Goal: Task Accomplishment & Management: Complete application form

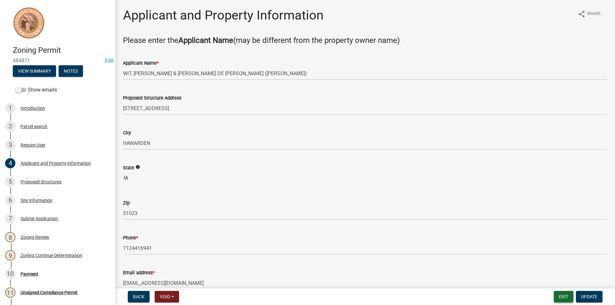
click at [563, 296] on button "Exit" at bounding box center [564, 297] width 20 height 12
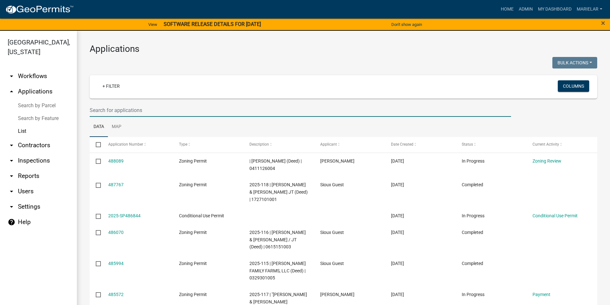
click at [151, 112] on input "text" at bounding box center [301, 110] width 422 height 13
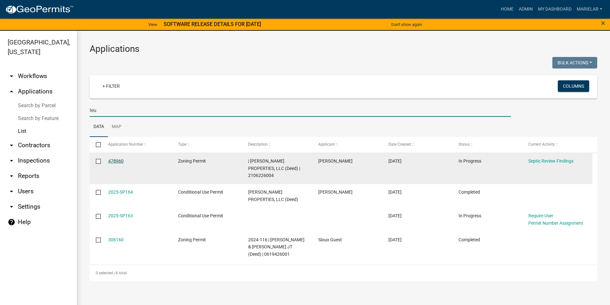
type input "leu"
click at [116, 161] on link "478960" at bounding box center [115, 161] width 15 height 5
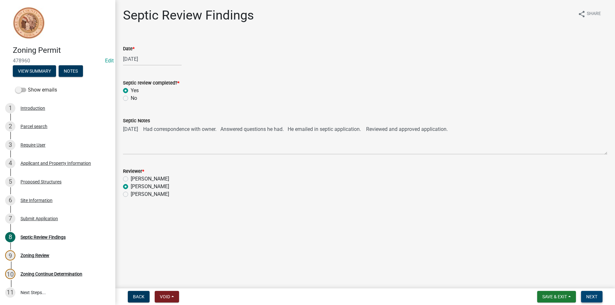
click at [593, 298] on span "Next" at bounding box center [591, 296] width 11 height 5
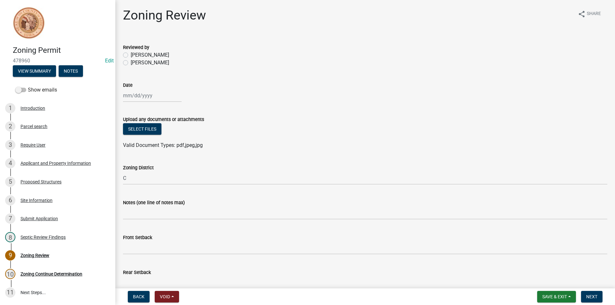
click at [131, 63] on label "[PERSON_NAME]" at bounding box center [150, 63] width 38 height 8
click at [131, 63] on input "[PERSON_NAME]" at bounding box center [133, 61] width 4 height 4
radio input "true"
click at [144, 97] on div at bounding box center [152, 95] width 59 height 13
select select "10"
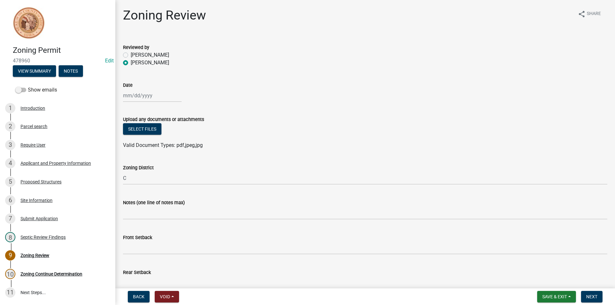
select select "2025"
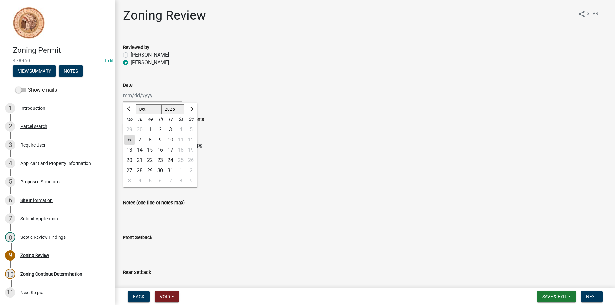
click at [125, 138] on div "6" at bounding box center [129, 140] width 10 height 10
type input "[DATE]"
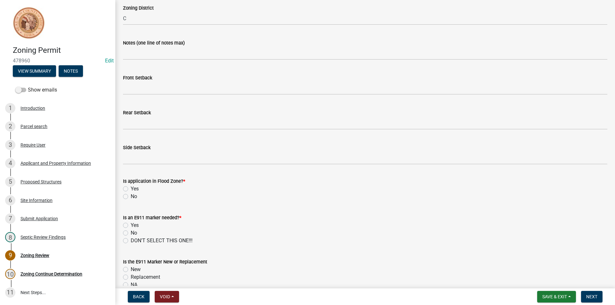
scroll to position [160, 0]
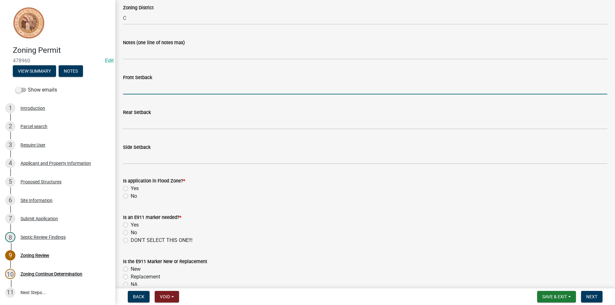
click at [158, 87] on input "Front Setback" at bounding box center [365, 87] width 484 height 13
type input "100"
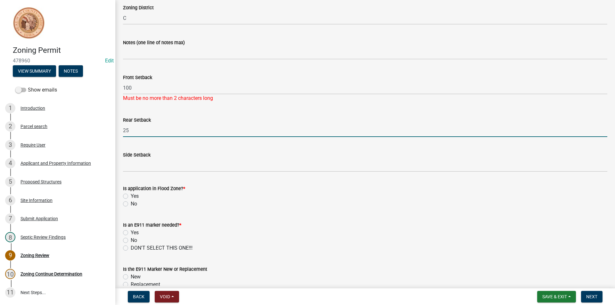
type input "25"
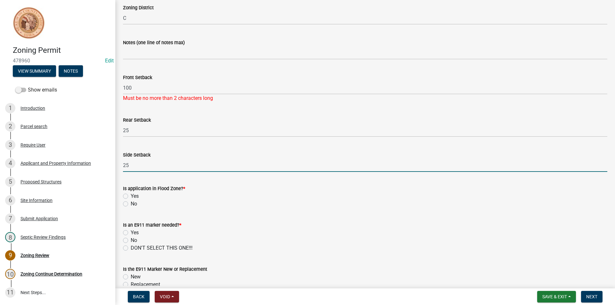
type input "25"
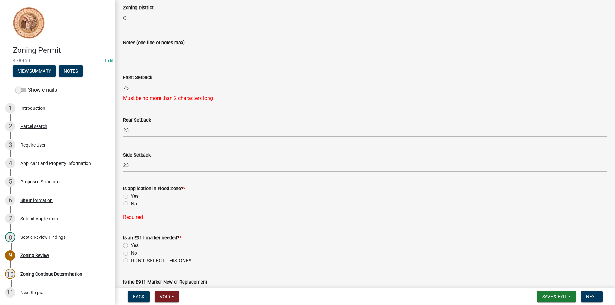
type input "75"
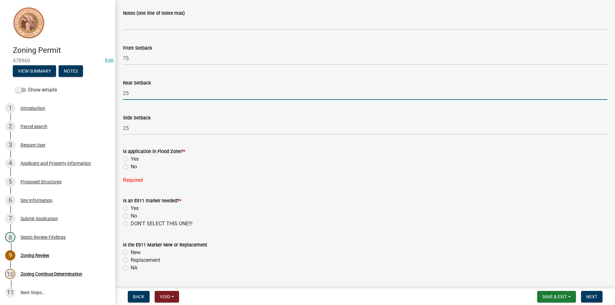
scroll to position [224, 0]
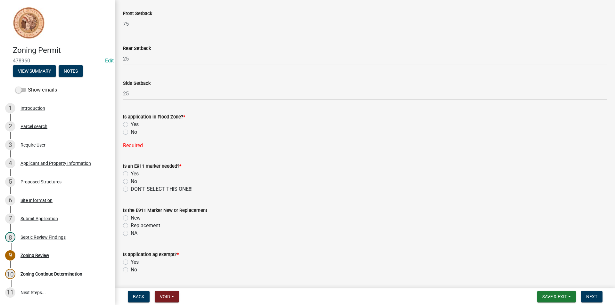
click at [131, 132] on label "No" at bounding box center [134, 132] width 6 height 8
click at [131, 132] on input "No" at bounding box center [133, 130] width 4 height 4
radio input "true"
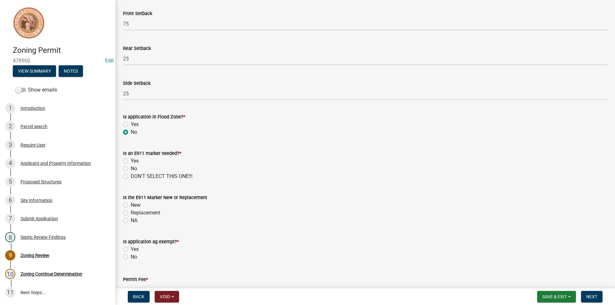
click at [131, 170] on label "No" at bounding box center [134, 169] width 6 height 8
click at [131, 169] on input "No" at bounding box center [133, 167] width 4 height 4
radio input "true"
click at [131, 222] on label "NA" at bounding box center [134, 221] width 7 height 8
click at [131, 221] on input "NA" at bounding box center [133, 219] width 4 height 4
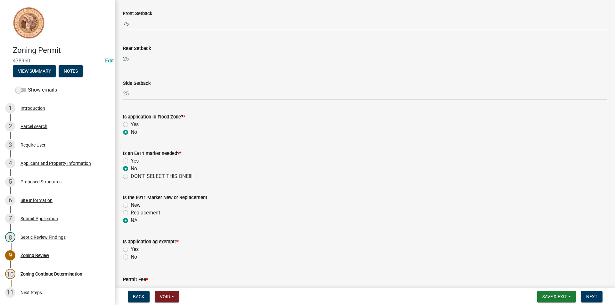
radio input "true"
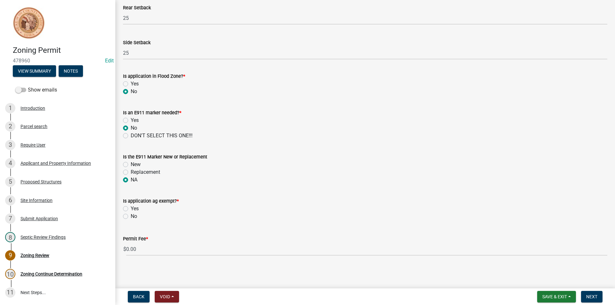
scroll to position [266, 0]
click at [131, 217] on label "No" at bounding box center [134, 216] width 6 height 8
click at [131, 216] on input "No" at bounding box center [133, 214] width 4 height 4
radio input "true"
click at [597, 298] on span "Next" at bounding box center [591, 296] width 11 height 5
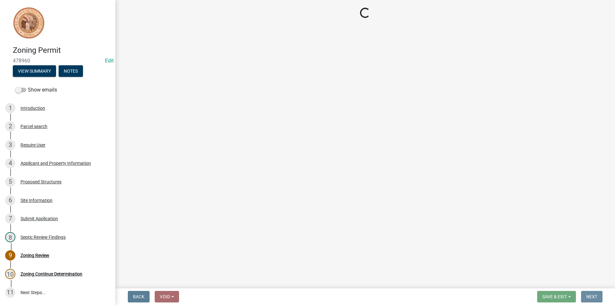
scroll to position [0, 0]
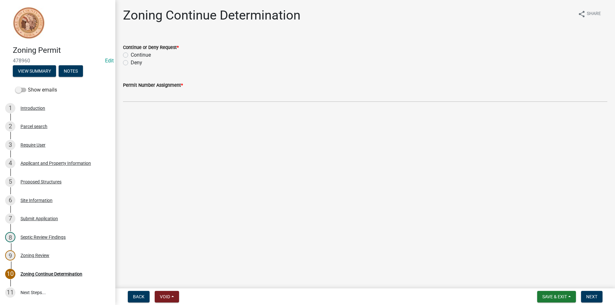
click at [131, 55] on label "Continue" at bounding box center [141, 55] width 20 height 8
click at [131, 55] on input "Continue" at bounding box center [133, 53] width 4 height 4
radio input "true"
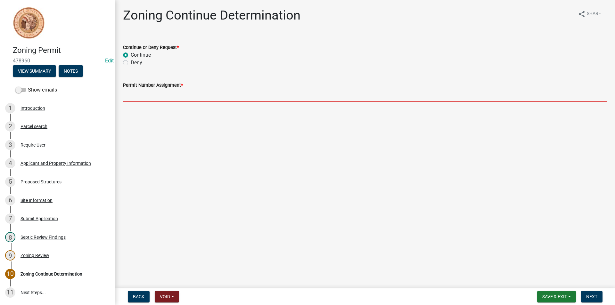
click at [140, 97] on input "Permit Number Assignment *" at bounding box center [365, 95] width 484 height 13
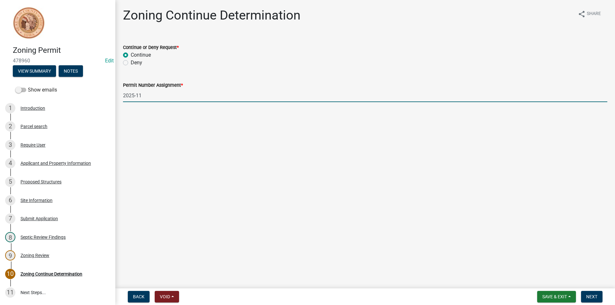
type input "2025-119"
click at [590, 298] on span "Next" at bounding box center [591, 296] width 11 height 5
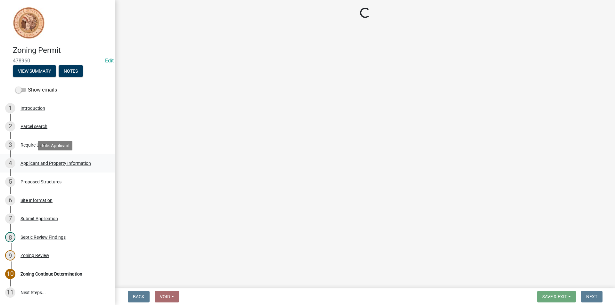
select select "3: 3"
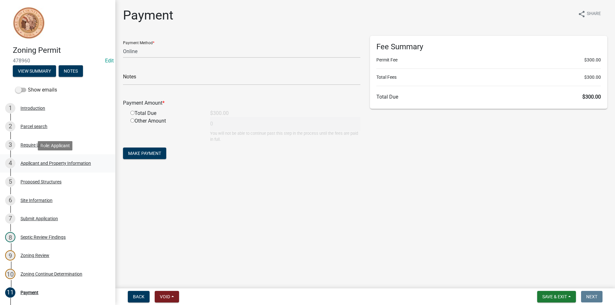
click at [53, 163] on div "Applicant and Property Information" at bounding box center [56, 163] width 70 height 4
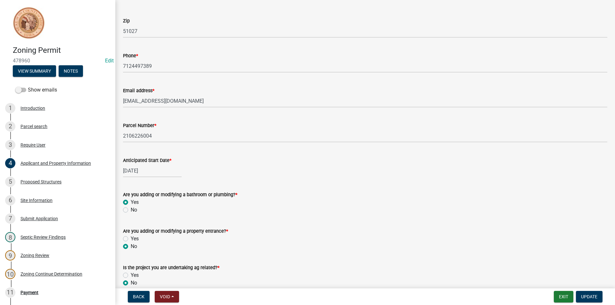
scroll to position [251, 0]
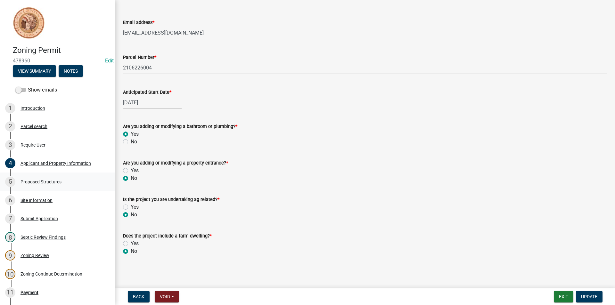
click at [44, 181] on div "Proposed Structures" at bounding box center [41, 182] width 41 height 4
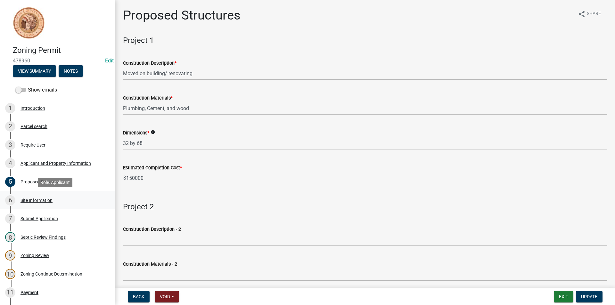
click at [45, 201] on div "Site Information" at bounding box center [37, 200] width 32 height 4
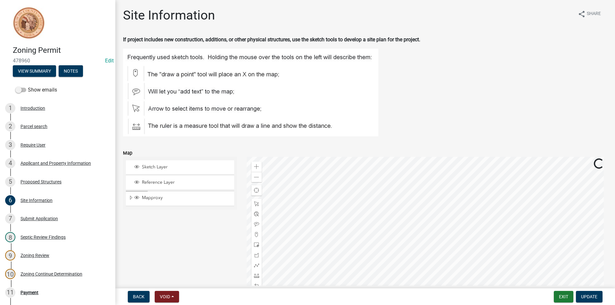
scroll to position [32, 0]
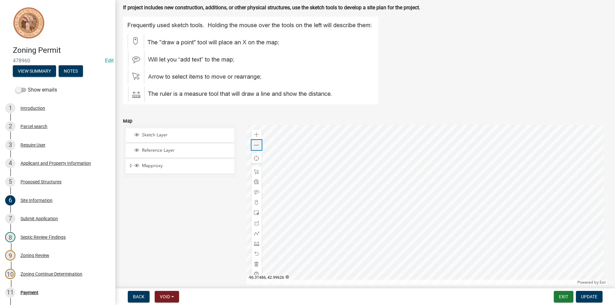
click at [255, 146] on span at bounding box center [256, 145] width 5 height 5
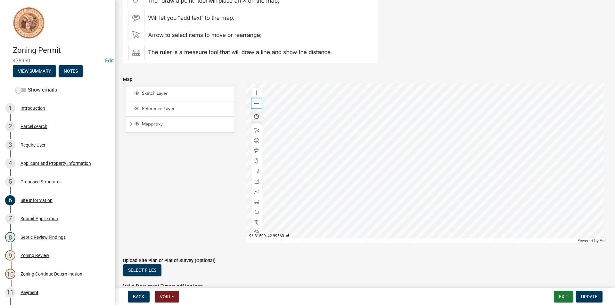
scroll to position [64, 0]
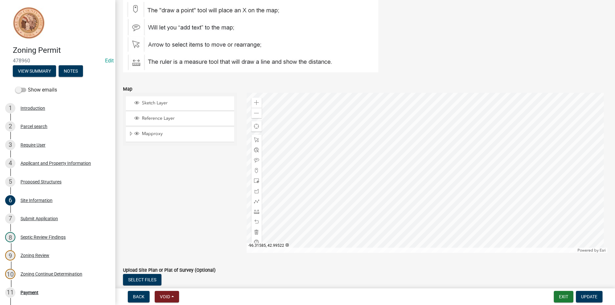
click at [56, 163] on div "Applicant and Property Information" at bounding box center [56, 163] width 70 height 4
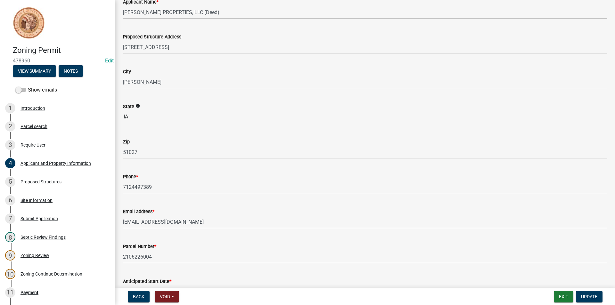
scroll to position [96, 0]
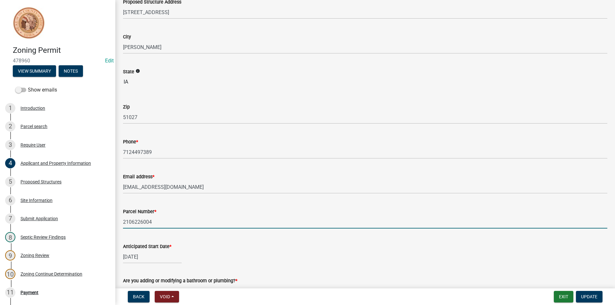
click at [145, 223] on input "2106226004" at bounding box center [365, 222] width 484 height 13
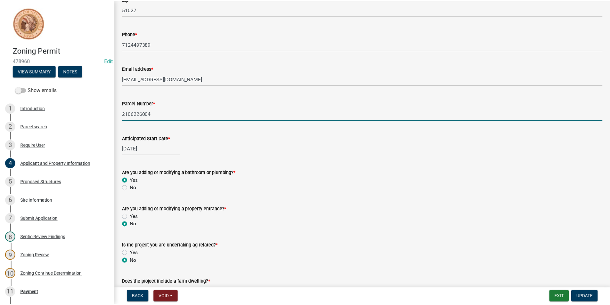
scroll to position [251, 0]
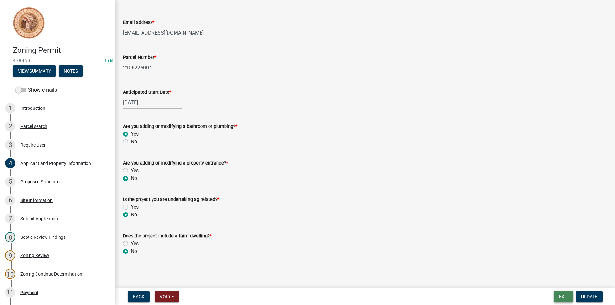
click at [566, 299] on button "Exit" at bounding box center [564, 297] width 20 height 12
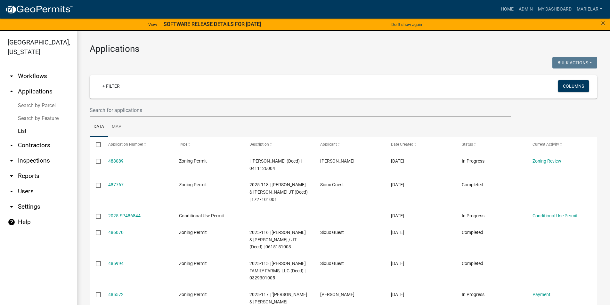
drag, startPoint x: 566, startPoint y: 299, endPoint x: 351, endPoint y: 61, distance: 321.0
click at [351, 61] on div "Bulk Actions Void Expire Lock Withdraw" at bounding box center [473, 63] width 259 height 13
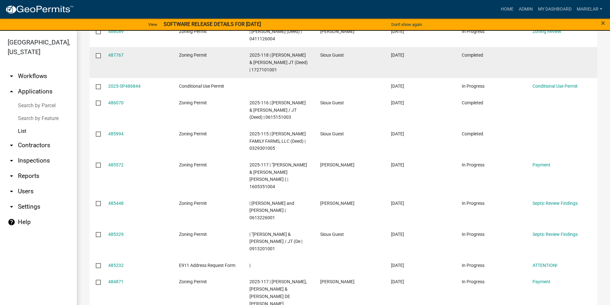
scroll to position [160, 0]
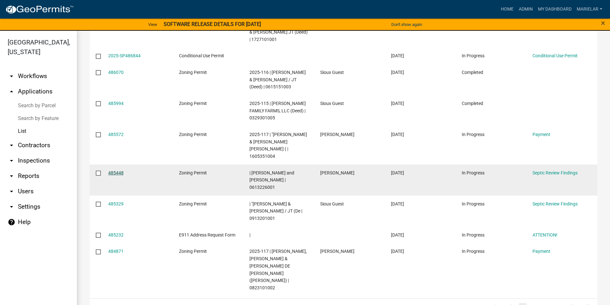
drag, startPoint x: 119, startPoint y: 163, endPoint x: 112, endPoint y: 166, distance: 7.3
click at [112, 170] on link "485448" at bounding box center [115, 172] width 15 height 5
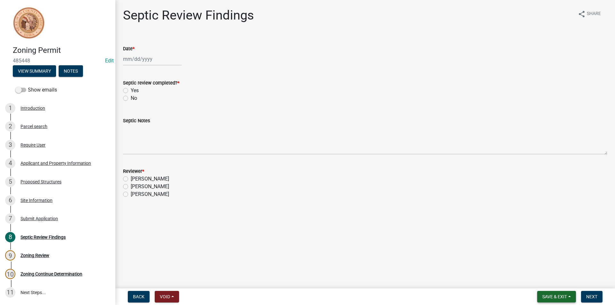
click at [544, 292] on button "Save & Exit" at bounding box center [556, 297] width 39 height 12
click at [545, 284] on button "Save & Exit" at bounding box center [550, 280] width 51 height 15
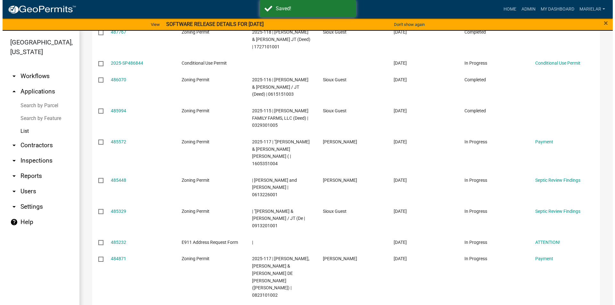
scroll to position [166, 0]
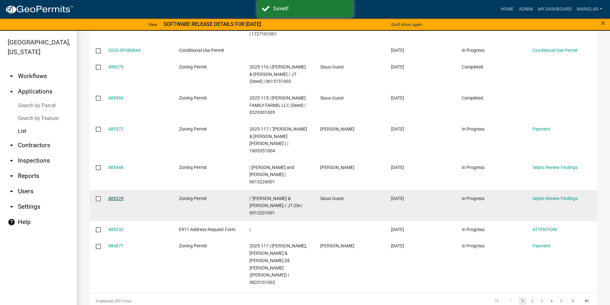
click at [119, 196] on link "485329" at bounding box center [115, 198] width 15 height 5
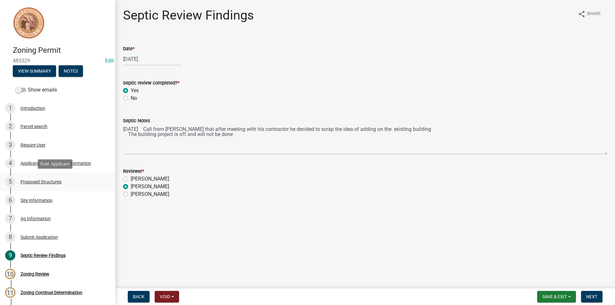
click at [34, 174] on link "5 Proposed Structures" at bounding box center [57, 182] width 115 height 19
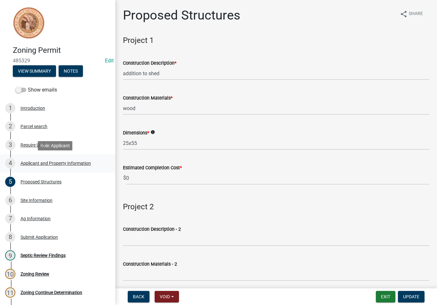
click at [50, 164] on div "Applicant and Property Information" at bounding box center [56, 163] width 70 height 4
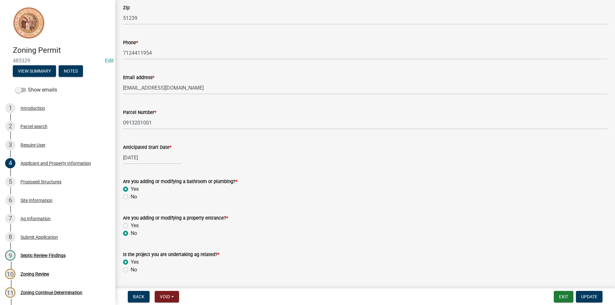
scroll to position [224, 0]
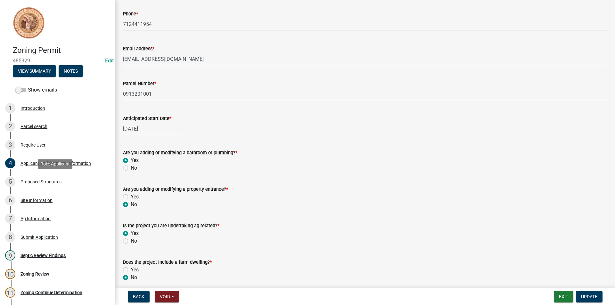
click at [39, 180] on div "Proposed Structures" at bounding box center [41, 182] width 41 height 4
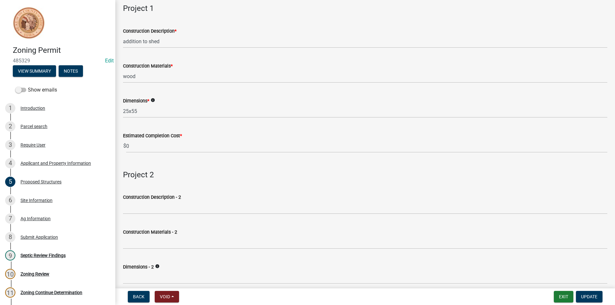
scroll to position [0, 0]
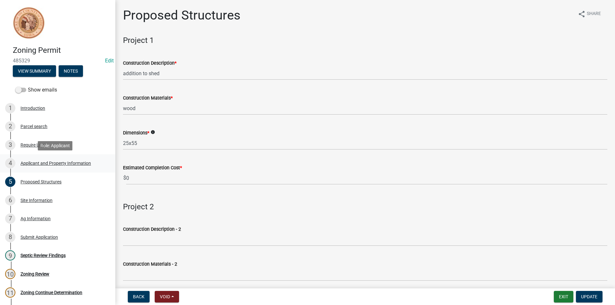
click at [49, 164] on div "Applicant and Property Information" at bounding box center [56, 163] width 70 height 4
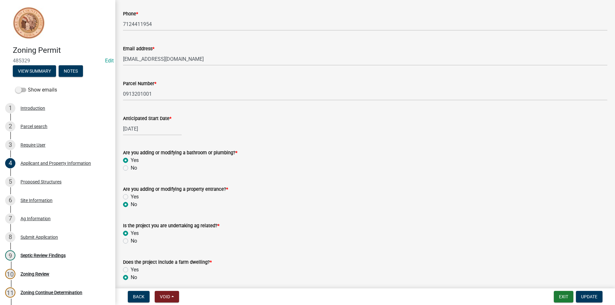
scroll to position [251, 0]
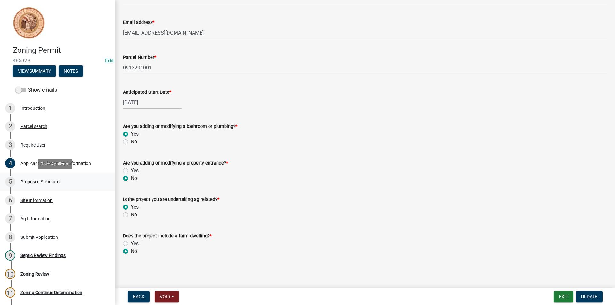
click at [49, 185] on div "5 Proposed Structures" at bounding box center [55, 182] width 100 height 10
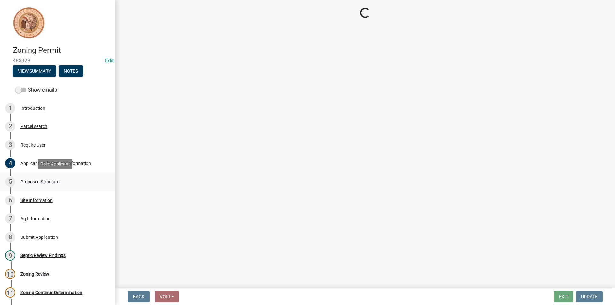
scroll to position [0, 0]
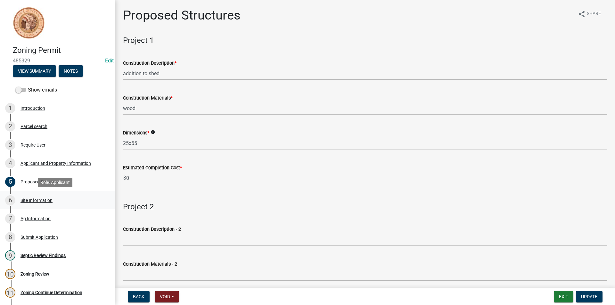
click at [46, 200] on div "Site Information" at bounding box center [37, 200] width 32 height 4
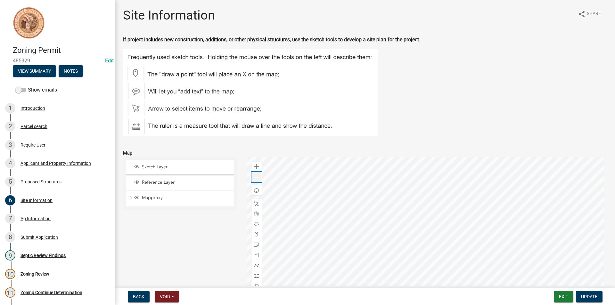
click at [258, 178] on div "Zoom out" at bounding box center [256, 177] width 10 height 10
click at [35, 257] on div "Septic Review Findings" at bounding box center [43, 255] width 45 height 4
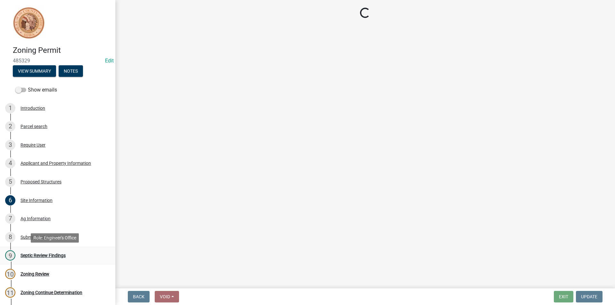
click at [35, 256] on div "Septic Review Findings" at bounding box center [43, 255] width 45 height 4
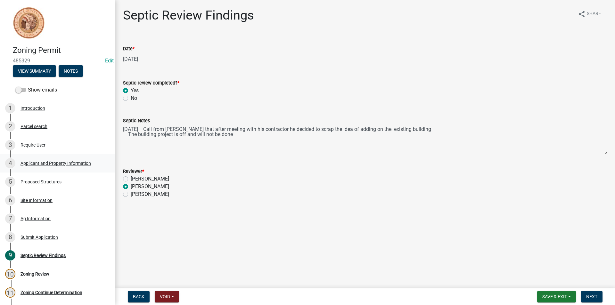
click at [48, 163] on div "Applicant and Property Information" at bounding box center [56, 163] width 70 height 4
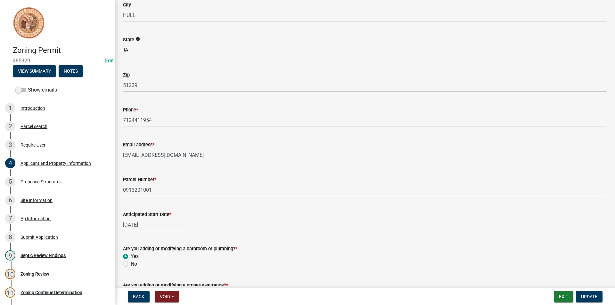
scroll to position [251, 0]
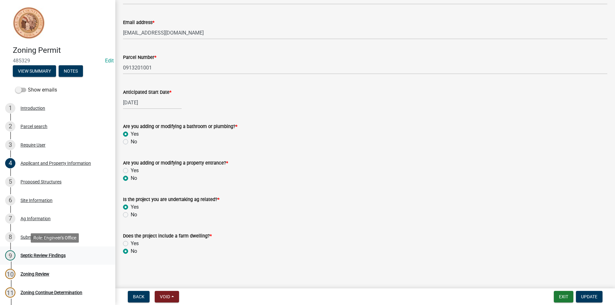
click at [57, 260] on div "9 Septic Review Findings" at bounding box center [55, 256] width 100 height 10
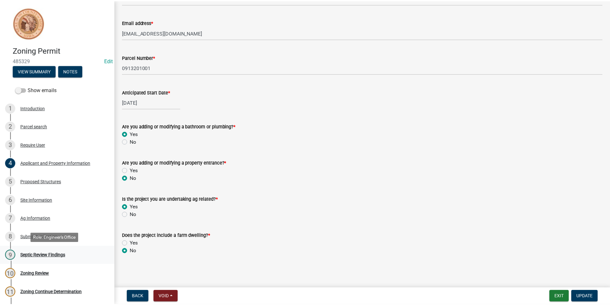
scroll to position [0, 0]
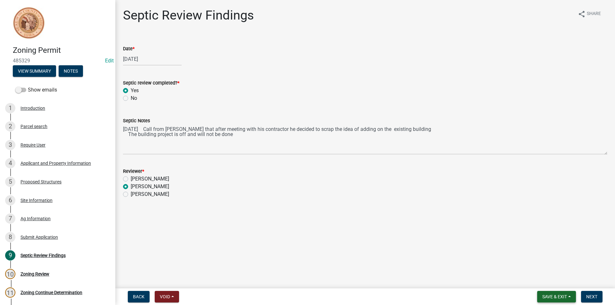
click at [563, 295] on span "Save & Exit" at bounding box center [554, 296] width 25 height 5
click at [553, 277] on button "Save & Exit" at bounding box center [550, 280] width 51 height 15
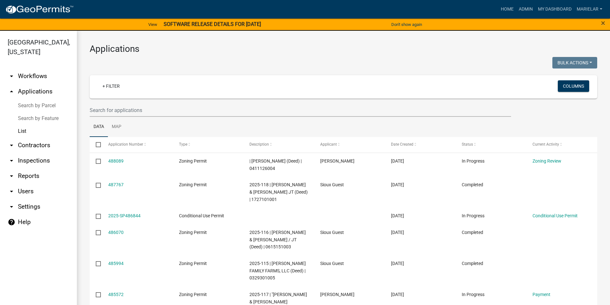
click at [187, 43] on div "Applications Bulk Actions Void Expire Lock Withdraw + Filter Columns Data Map S…" at bounding box center [343, 273] width 533 height 484
click at [280, 44] on h3 "Applications" at bounding box center [344, 49] width 508 height 11
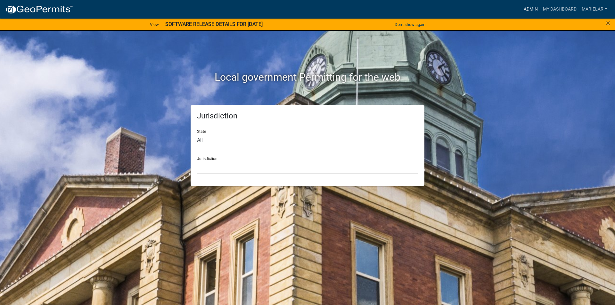
click at [527, 9] on link "Admin" at bounding box center [530, 9] width 19 height 12
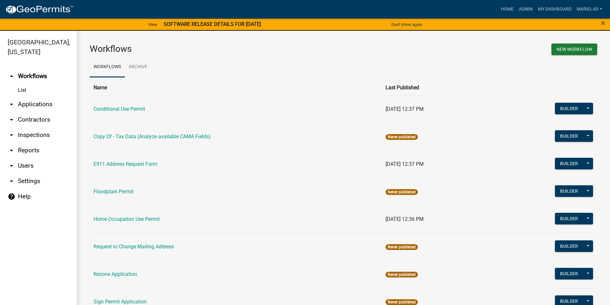
click at [11, 101] on icon "arrow_drop_down" at bounding box center [12, 105] width 8 height 8
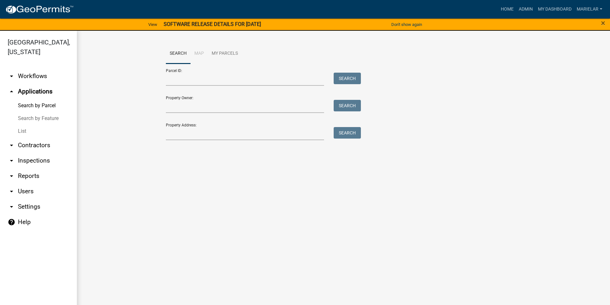
click at [22, 125] on link "List" at bounding box center [38, 131] width 77 height 13
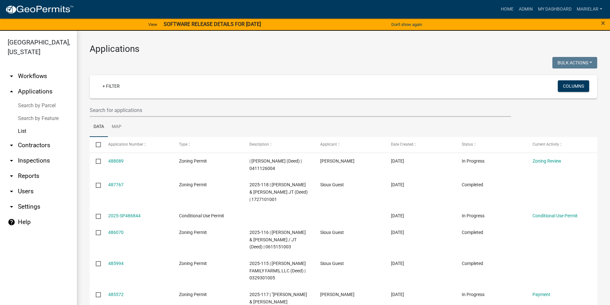
click at [297, 49] on h3 "Applications" at bounding box center [344, 49] width 508 height 11
click at [530, 8] on link "Admin" at bounding box center [525, 9] width 19 height 12
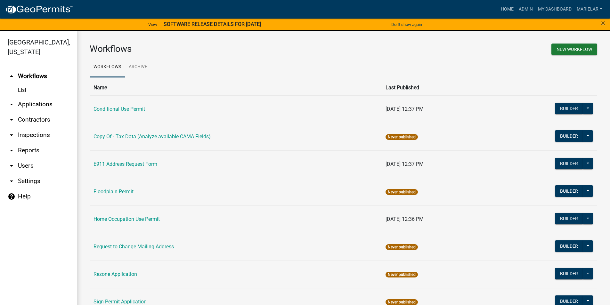
click at [8, 101] on icon "arrow_drop_down" at bounding box center [12, 105] width 8 height 8
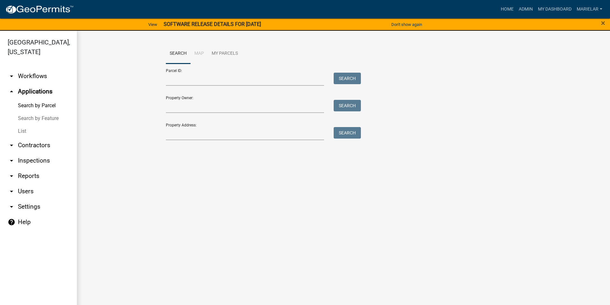
click at [22, 125] on link "List" at bounding box center [38, 131] width 77 height 13
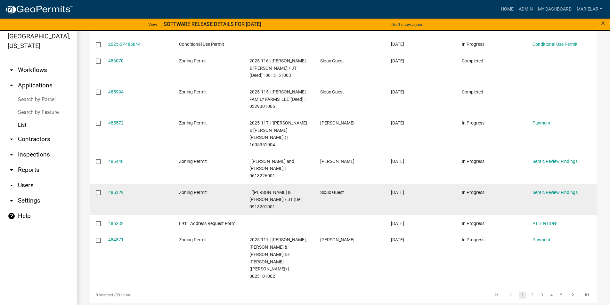
scroll to position [8, 0]
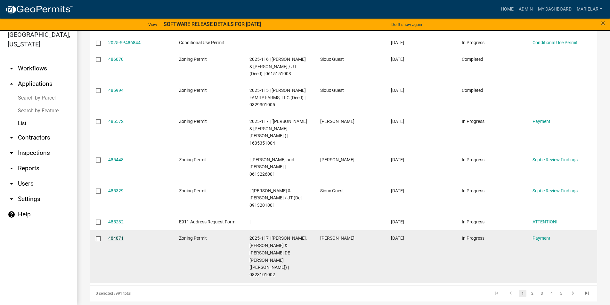
click at [113, 236] on link "484871" at bounding box center [115, 238] width 15 height 5
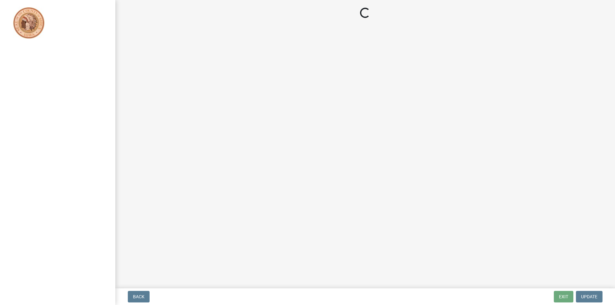
select select "3: 3"
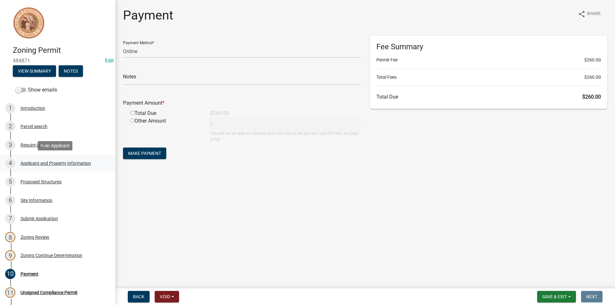
click at [45, 166] on div "4 Applicant and Property Information" at bounding box center [55, 163] width 100 height 10
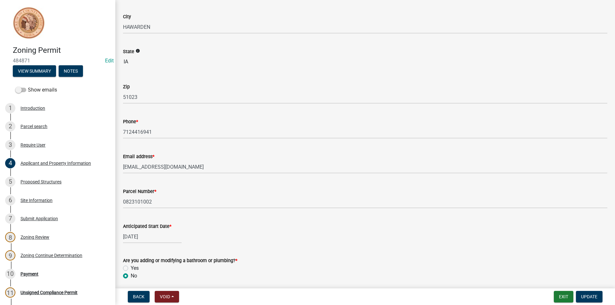
scroll to position [160, 0]
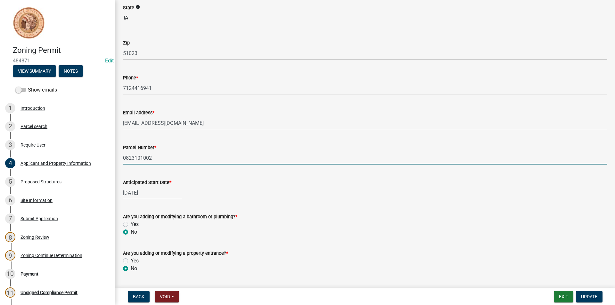
click at [135, 160] on input "0823101002" at bounding box center [365, 158] width 484 height 13
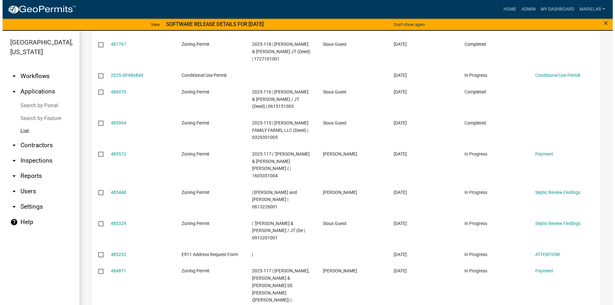
scroll to position [166, 0]
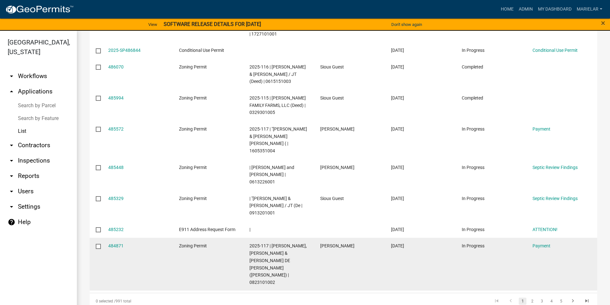
click at [124, 243] on div "484871" at bounding box center [137, 246] width 59 height 7
drag, startPoint x: 117, startPoint y: 231, endPoint x: 108, endPoint y: 232, distance: 8.4
click at [108, 243] on link "484871" at bounding box center [115, 245] width 15 height 5
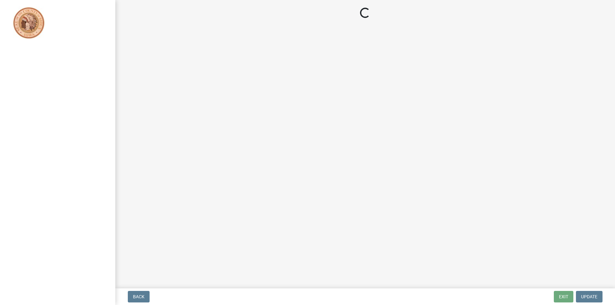
select select "3: 3"
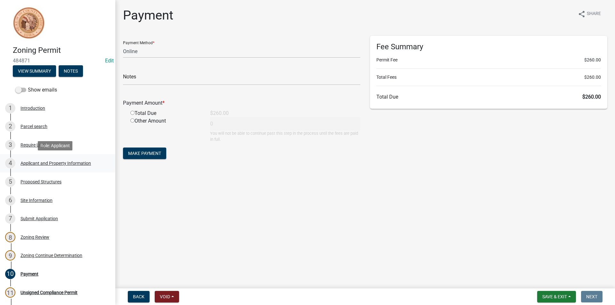
click at [61, 162] on div "Applicant and Property Information" at bounding box center [56, 163] width 70 height 4
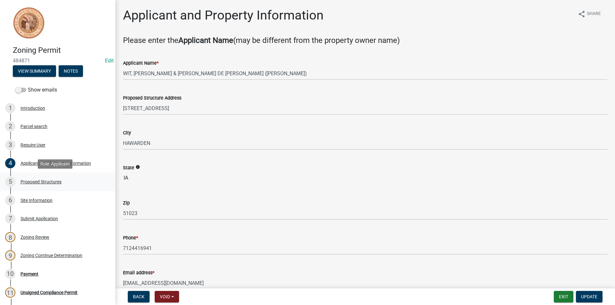
click at [55, 185] on div "5 Proposed Structures" at bounding box center [55, 182] width 100 height 10
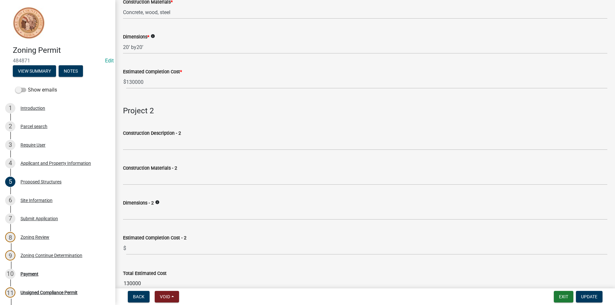
scroll to position [131, 0]
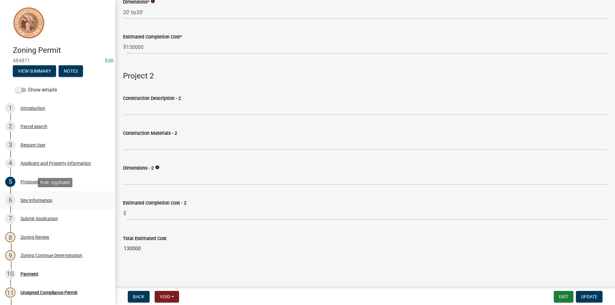
click at [38, 204] on div "6 Site Information" at bounding box center [55, 200] width 100 height 10
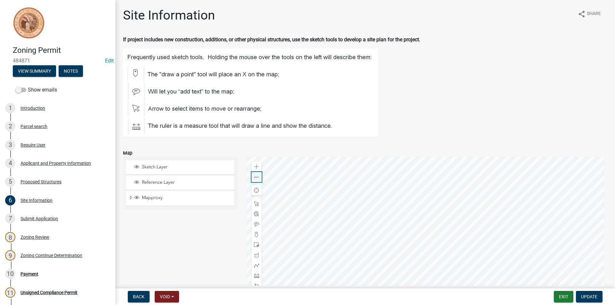
click at [255, 177] on span at bounding box center [256, 177] width 5 height 5
click at [435, 210] on div at bounding box center [427, 237] width 361 height 160
click at [258, 178] on div "Zoom out" at bounding box center [256, 177] width 10 height 10
click at [254, 166] on span at bounding box center [256, 166] width 5 height 5
click at [370, 237] on div at bounding box center [427, 237] width 361 height 160
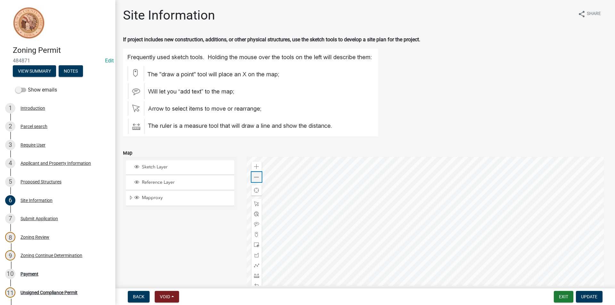
click at [254, 177] on span at bounding box center [256, 177] width 5 height 5
click at [22, 215] on div "7 Submit Application" at bounding box center [55, 219] width 100 height 10
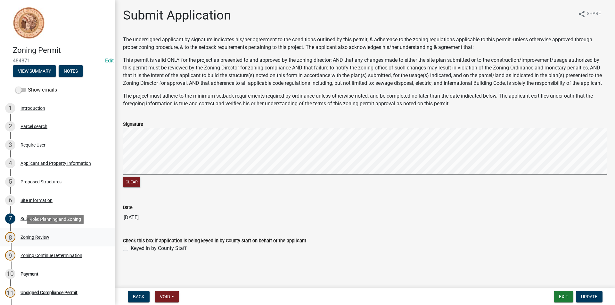
click at [44, 236] on div "Zoning Review" at bounding box center [35, 237] width 29 height 4
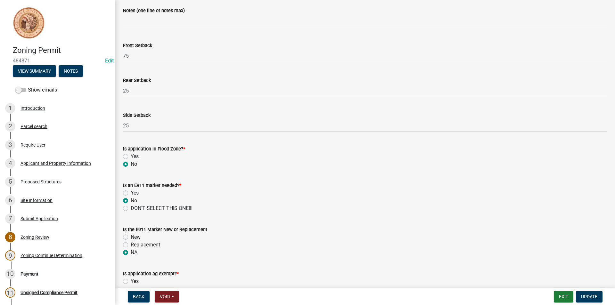
scroll to position [266, 0]
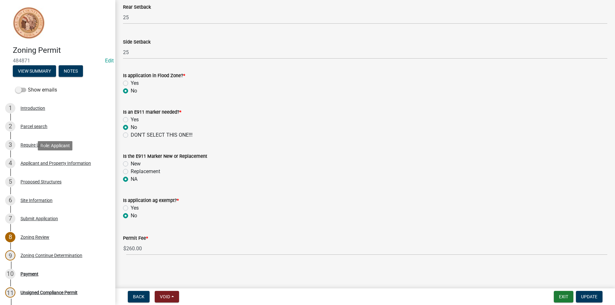
click at [63, 166] on div "4 Applicant and Property Information" at bounding box center [55, 163] width 100 height 10
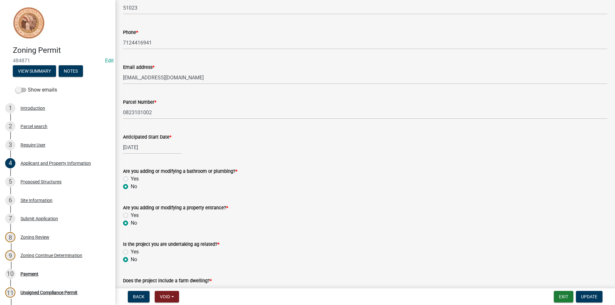
scroll to position [251, 0]
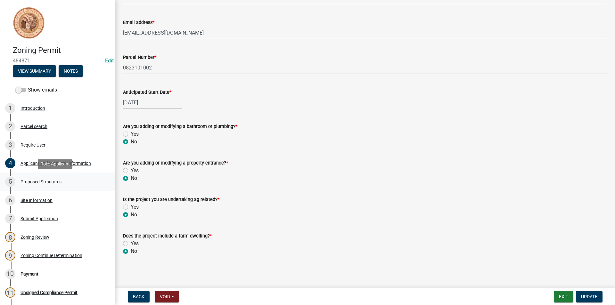
click at [54, 184] on div "Proposed Structures" at bounding box center [41, 182] width 41 height 4
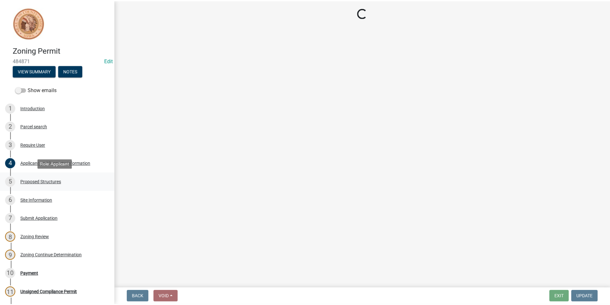
scroll to position [0, 0]
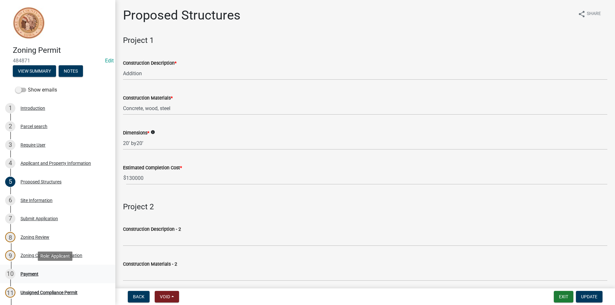
click at [37, 273] on div "Payment" at bounding box center [30, 274] width 18 height 4
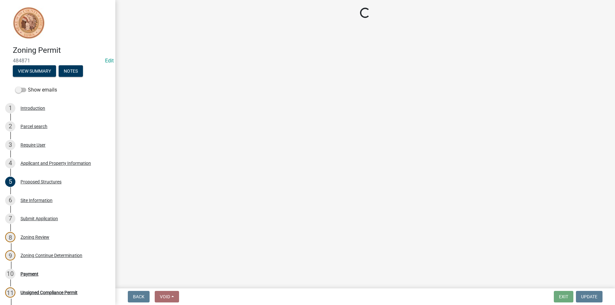
select select "3: 3"
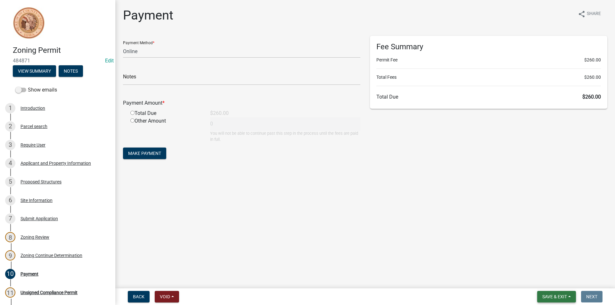
click at [550, 301] on button "Save & Exit" at bounding box center [556, 297] width 39 height 12
click at [546, 284] on button "Save & Exit" at bounding box center [550, 280] width 51 height 15
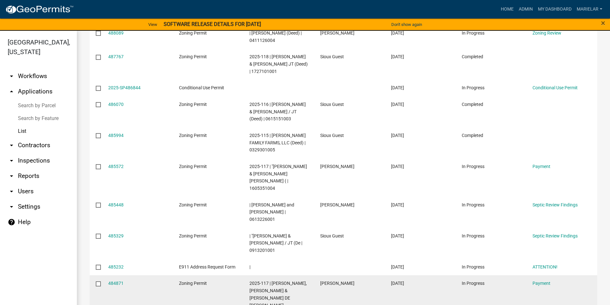
scroll to position [160, 0]
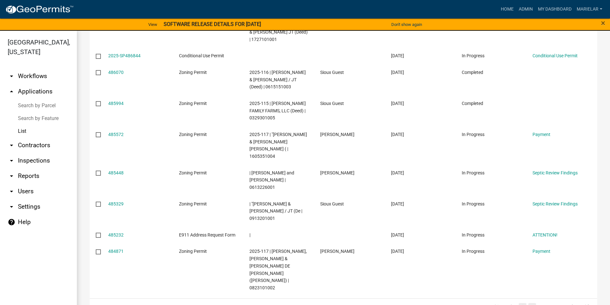
click at [529, 303] on link "2" at bounding box center [533, 306] width 8 height 7
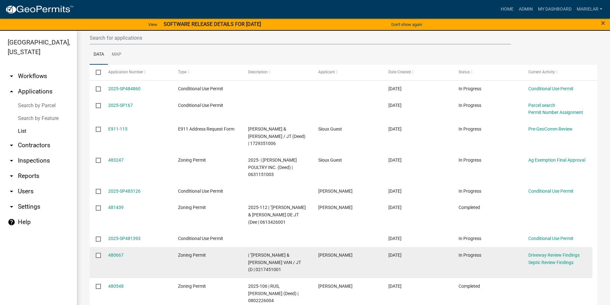
scroll to position [104, 0]
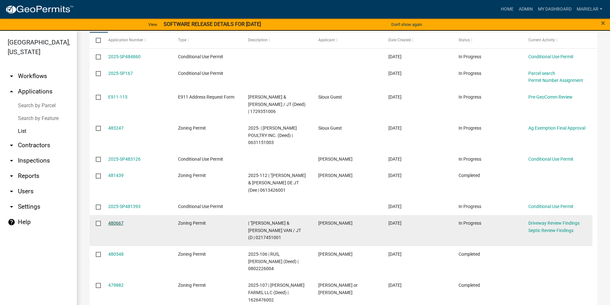
click at [117, 221] on link "480667" at bounding box center [115, 223] width 15 height 5
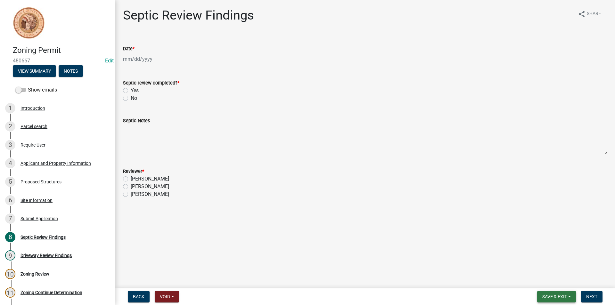
click at [546, 298] on span "Save & Exit" at bounding box center [554, 296] width 25 height 5
click at [548, 282] on button "Save & Exit" at bounding box center [550, 280] width 51 height 15
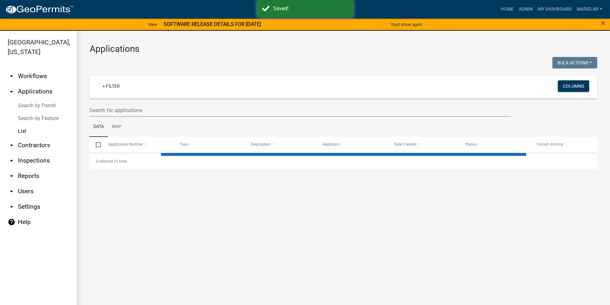
drag, startPoint x: 548, startPoint y: 282, endPoint x: 386, endPoint y: 257, distance: 163.4
click at [386, 257] on main "Applications Bulk Actions Void Expire Lock Withdraw + Filter Columns Data Map S…" at bounding box center [343, 172] width 533 height 282
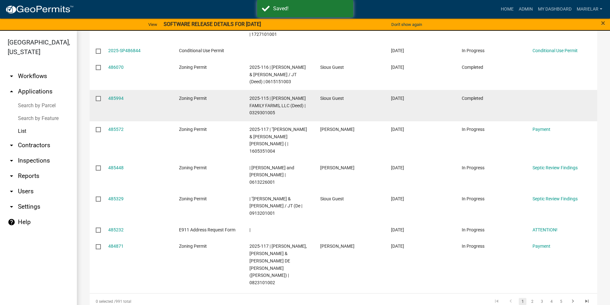
scroll to position [166, 0]
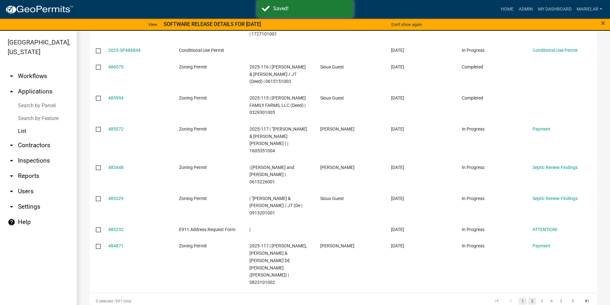
click at [529, 298] on link "2" at bounding box center [533, 301] width 8 height 7
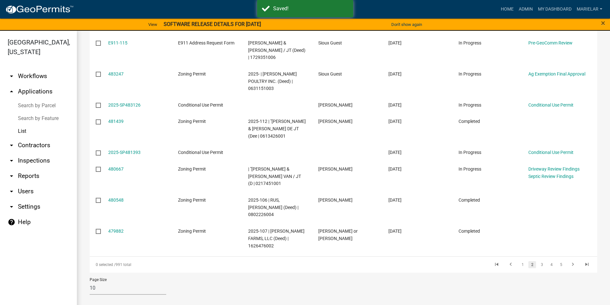
scroll to position [136, 0]
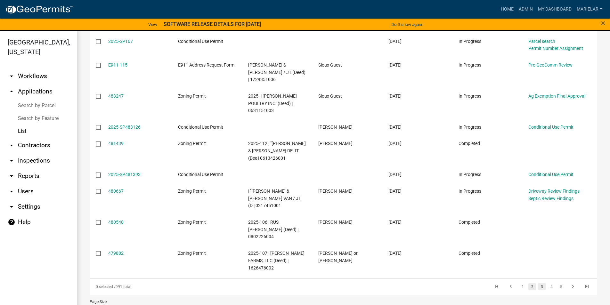
click at [538, 284] on link "3" at bounding box center [542, 287] width 8 height 7
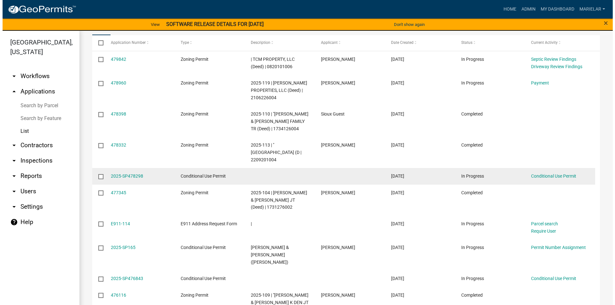
scroll to position [62, 0]
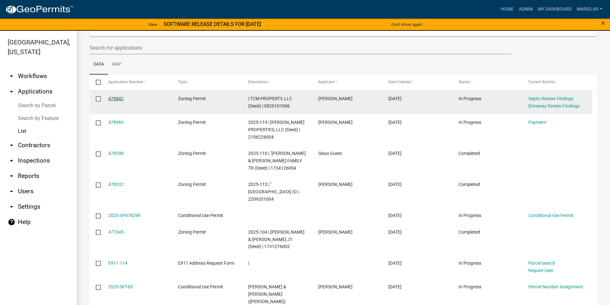
click at [119, 98] on link "479842" at bounding box center [115, 98] width 15 height 5
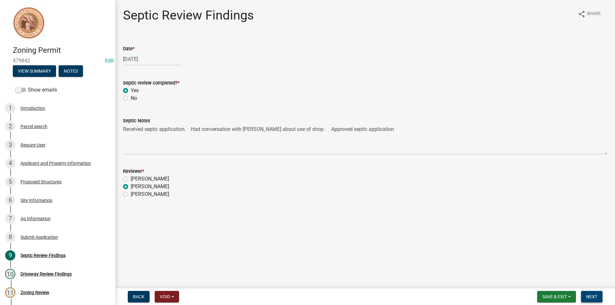
click at [597, 296] on span "Next" at bounding box center [591, 296] width 11 height 5
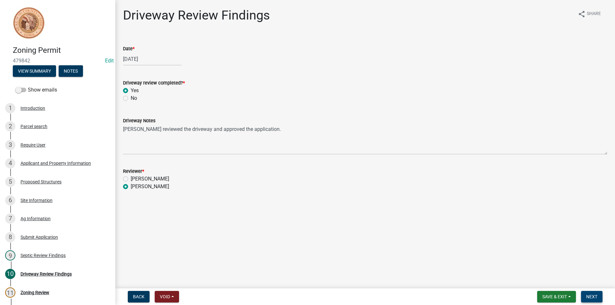
click at [597, 296] on span "Next" at bounding box center [591, 296] width 11 height 5
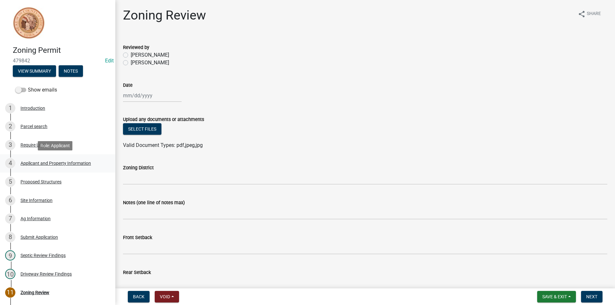
click at [66, 164] on div "Applicant and Property Information" at bounding box center [56, 163] width 70 height 4
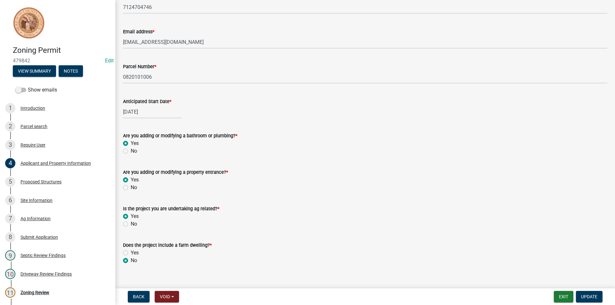
scroll to position [251, 0]
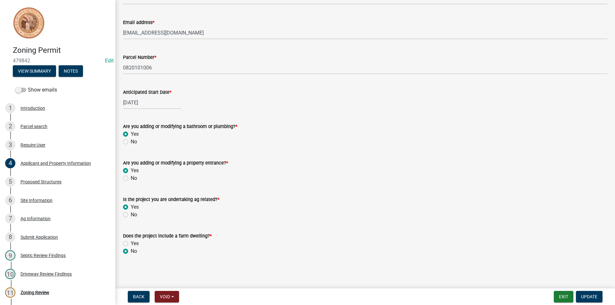
click at [131, 215] on label "No" at bounding box center [134, 215] width 6 height 8
click at [131, 215] on input "No" at bounding box center [133, 213] width 4 height 4
radio input "true"
click at [589, 298] on span "Update" at bounding box center [589, 296] width 16 height 5
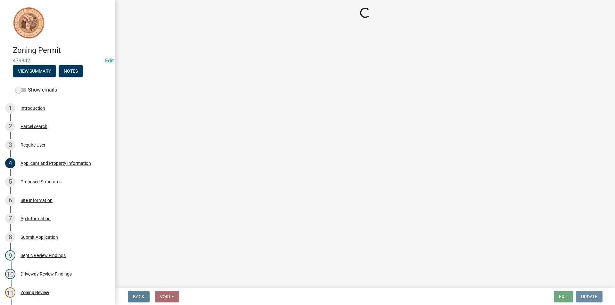
scroll to position [0, 0]
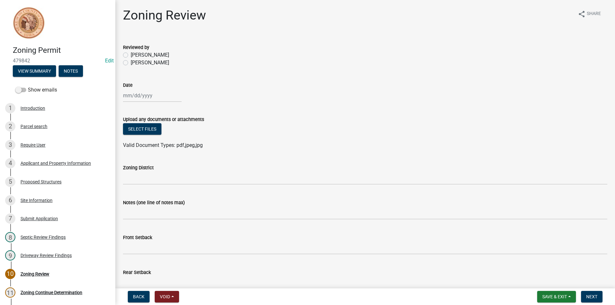
click at [131, 62] on label "[PERSON_NAME]" at bounding box center [150, 63] width 38 height 8
click at [131, 62] on input "[PERSON_NAME]" at bounding box center [133, 61] width 4 height 4
radio input "true"
click at [140, 91] on div at bounding box center [152, 95] width 59 height 13
select select "10"
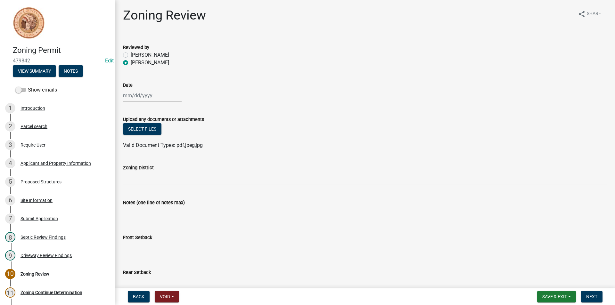
select select "2025"
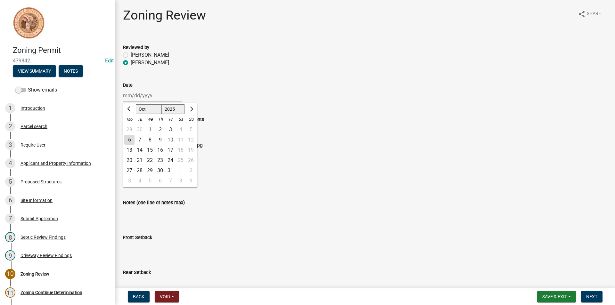
click at [128, 136] on div "6" at bounding box center [129, 140] width 10 height 10
type input "[DATE]"
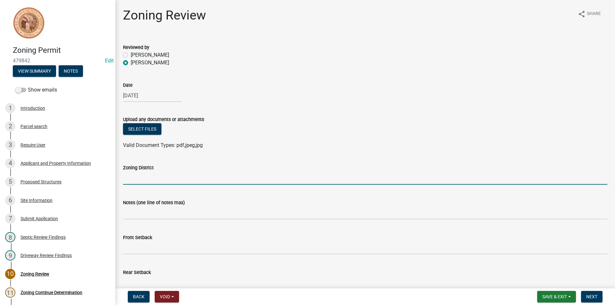
click at [153, 175] on input "Zoning District" at bounding box center [365, 178] width 484 height 13
type input "a"
type input "AG"
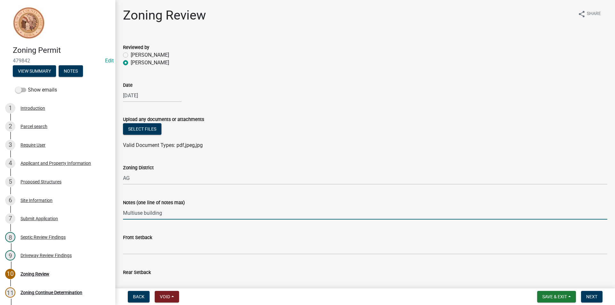
type input "Multiuse building"
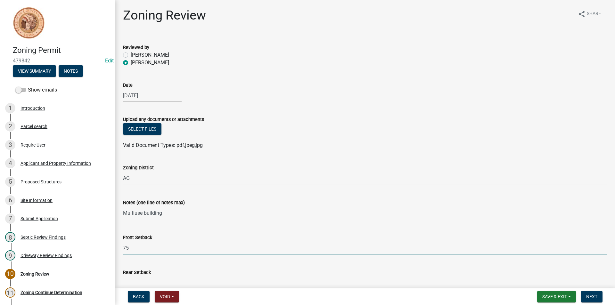
type input "75"
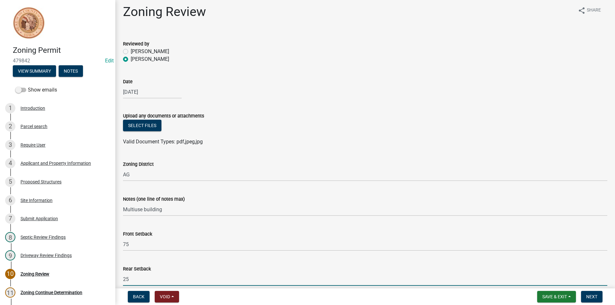
type input "25"
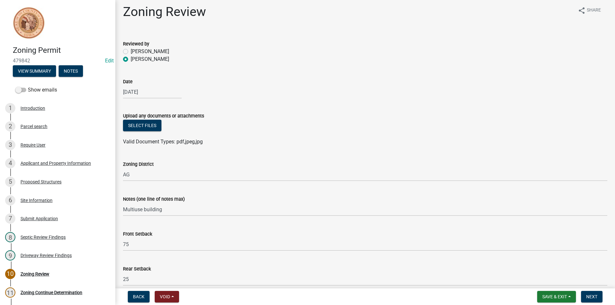
scroll to position [175, 0]
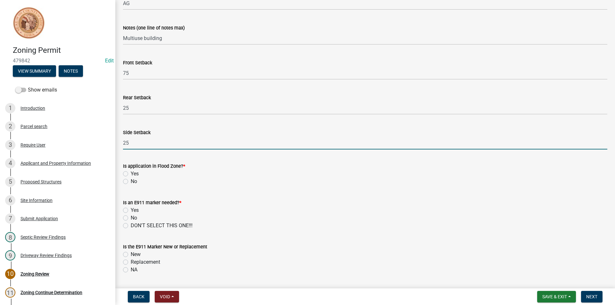
type input "25"
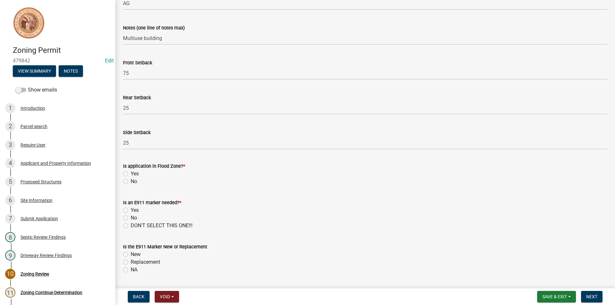
click at [131, 183] on label "No" at bounding box center [134, 182] width 6 height 8
click at [131, 182] on input "No" at bounding box center [133, 180] width 4 height 4
radio input "true"
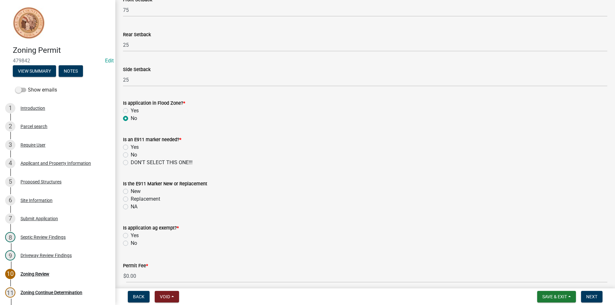
scroll to position [266, 0]
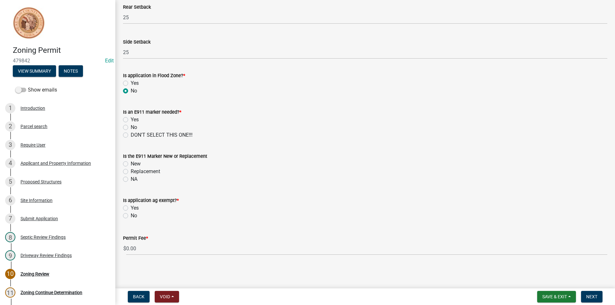
click at [131, 128] on label "No" at bounding box center [134, 128] width 6 height 8
click at [131, 128] on input "No" at bounding box center [133, 126] width 4 height 4
radio input "true"
click at [131, 179] on label "NA" at bounding box center [134, 180] width 7 height 8
click at [131, 179] on input "NA" at bounding box center [133, 178] width 4 height 4
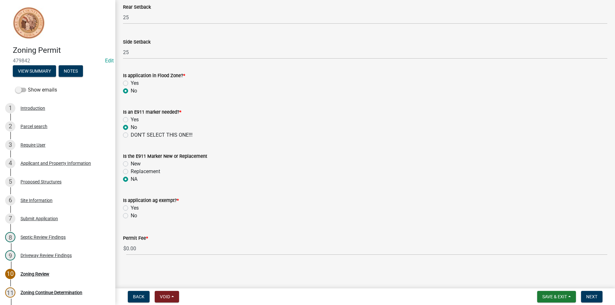
radio input "true"
click at [131, 216] on label "No" at bounding box center [134, 216] width 6 height 8
click at [131, 216] on input "No" at bounding box center [133, 214] width 4 height 4
radio input "true"
click at [597, 299] on span "Next" at bounding box center [591, 296] width 11 height 5
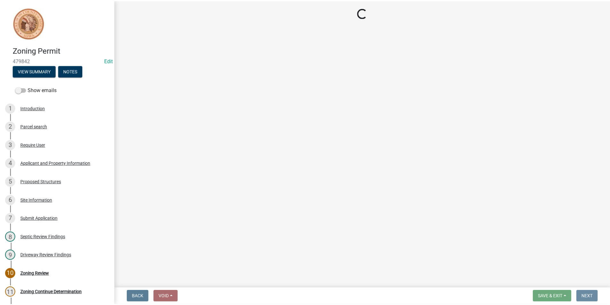
scroll to position [0, 0]
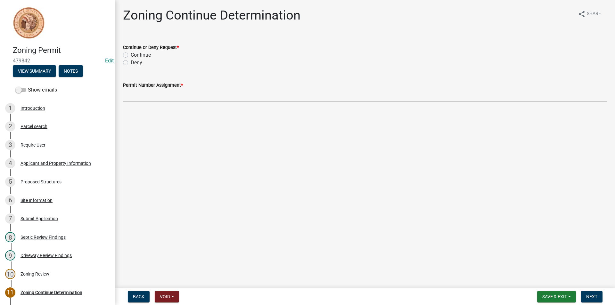
click at [131, 56] on label "Continue" at bounding box center [141, 55] width 20 height 8
click at [131, 55] on input "Continue" at bounding box center [133, 53] width 4 height 4
radio input "true"
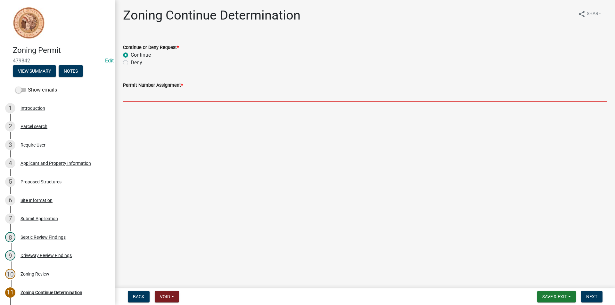
click at [139, 97] on input "Permit Number Assignment *" at bounding box center [365, 95] width 484 height 13
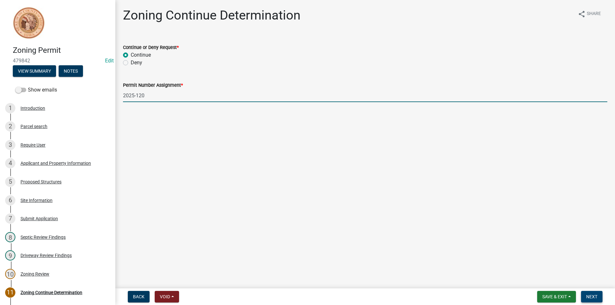
type input "2025-120"
click at [601, 295] on button "Next" at bounding box center [591, 297] width 21 height 12
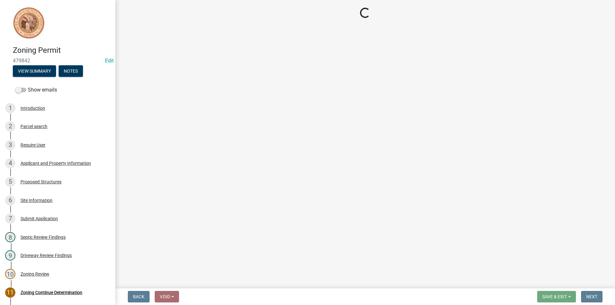
select select "3: 3"
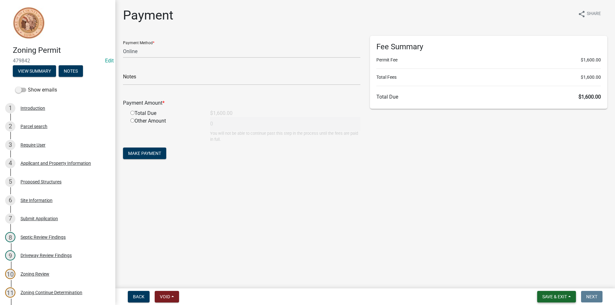
click at [553, 299] on span "Save & Exit" at bounding box center [554, 296] width 25 height 5
click at [552, 282] on button "Save & Exit" at bounding box center [550, 280] width 51 height 15
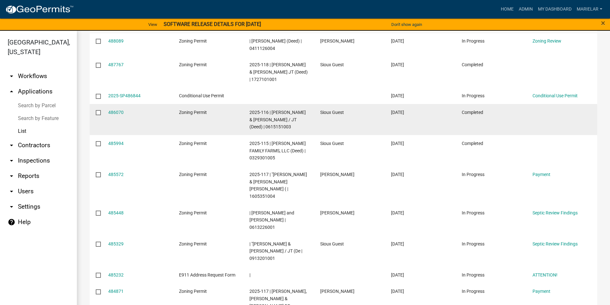
scroll to position [166, 0]
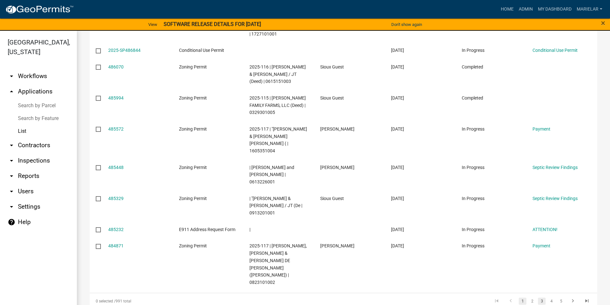
click at [540, 298] on link "3" at bounding box center [542, 301] width 8 height 7
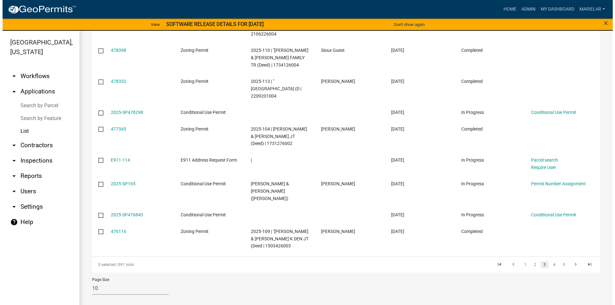
scroll to position [159, 0]
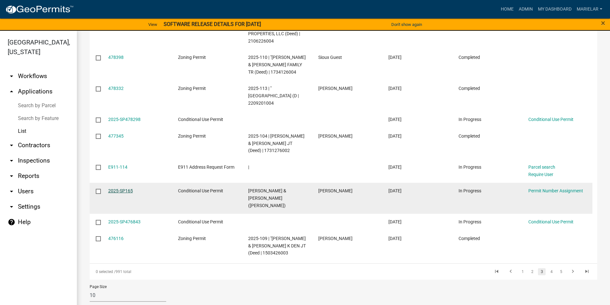
click at [110, 189] on link "2025-SP165" at bounding box center [120, 190] width 25 height 5
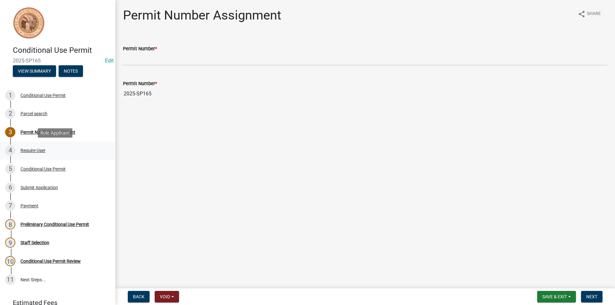
click at [37, 153] on div "Require User" at bounding box center [33, 150] width 25 height 4
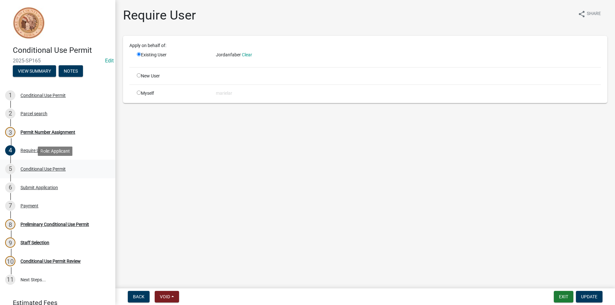
drag, startPoint x: 58, startPoint y: 170, endPoint x: 48, endPoint y: 171, distance: 10.0
click at [48, 171] on div "Conditional Use Permit" at bounding box center [43, 169] width 45 height 4
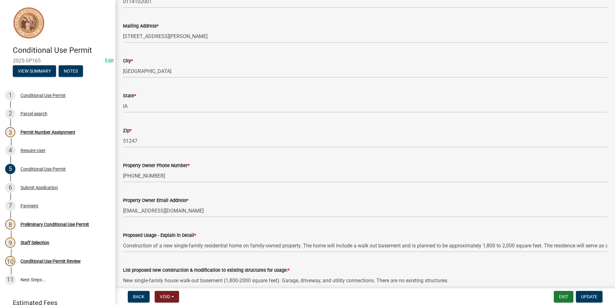
scroll to position [194, 0]
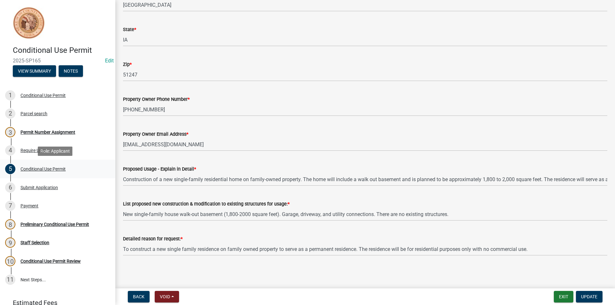
click at [41, 168] on div "Conditional Use Permit" at bounding box center [43, 169] width 45 height 4
click at [36, 113] on div "Parcel search" at bounding box center [34, 113] width 27 height 4
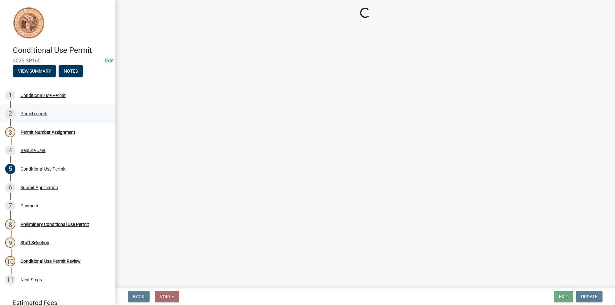
scroll to position [0, 0]
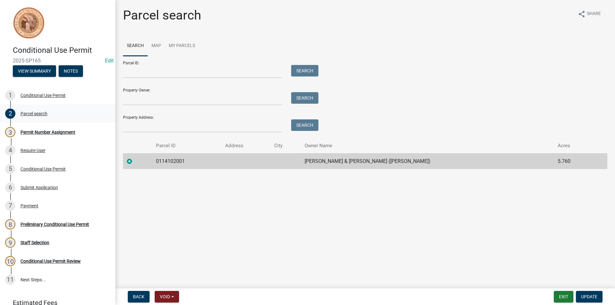
drag, startPoint x: 36, startPoint y: 113, endPoint x: 21, endPoint y: 112, distance: 14.8
click at [21, 112] on div "Parcel search" at bounding box center [34, 113] width 27 height 4
click at [179, 161] on td "0114102001" at bounding box center [186, 161] width 69 height 16
copy td "0114102001"
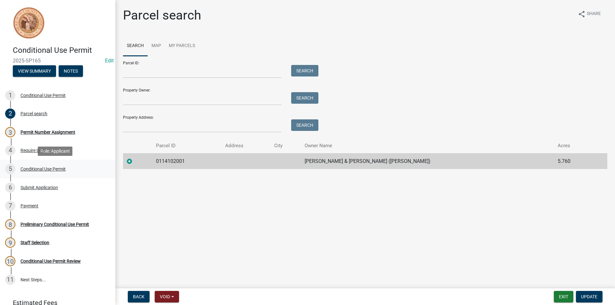
click at [54, 166] on div "5 Conditional Use Permit" at bounding box center [55, 169] width 100 height 10
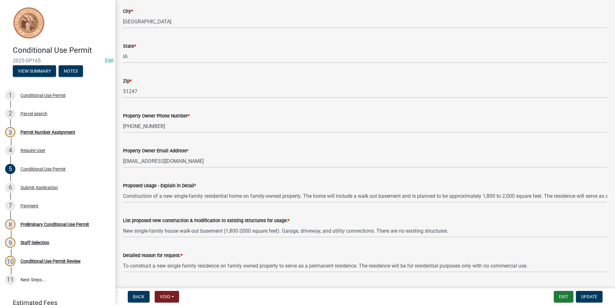
scroll to position [194, 0]
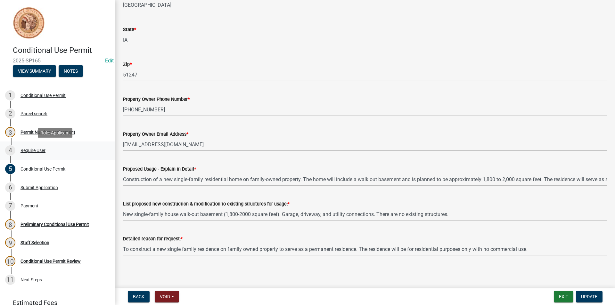
click at [24, 150] on div "Require User" at bounding box center [33, 150] width 25 height 4
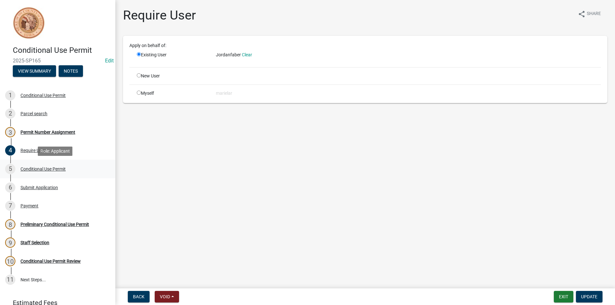
click at [37, 168] on div "Conditional Use Permit" at bounding box center [43, 169] width 45 height 4
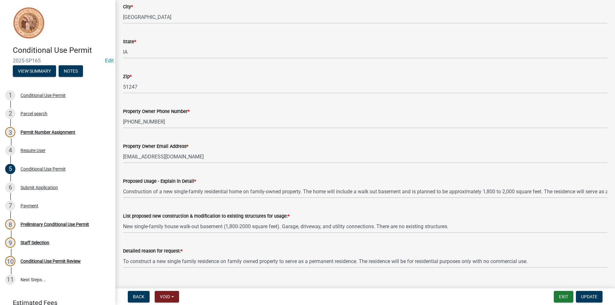
scroll to position [194, 0]
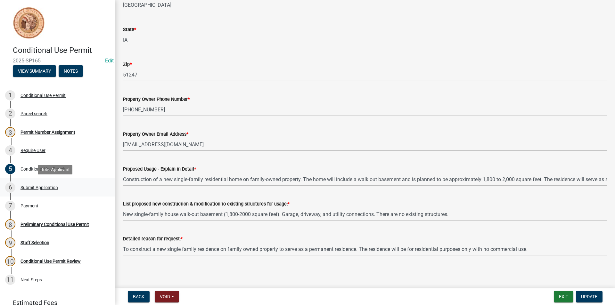
click at [38, 188] on div "Submit Application" at bounding box center [39, 187] width 37 height 4
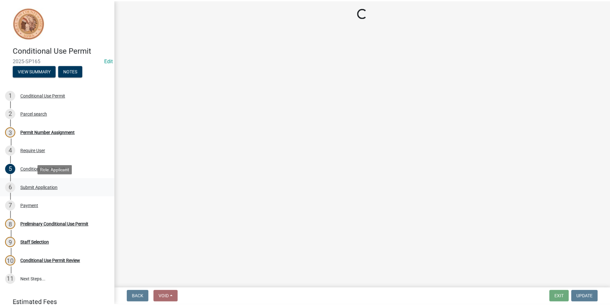
scroll to position [0, 0]
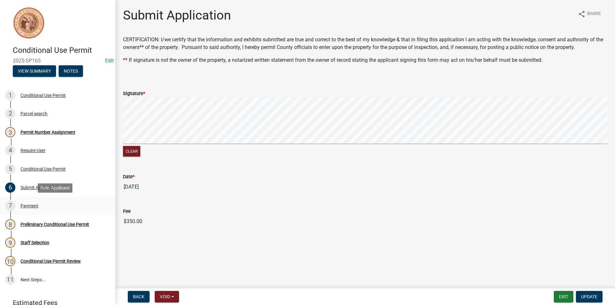
click at [27, 207] on div "Payment" at bounding box center [30, 206] width 18 height 4
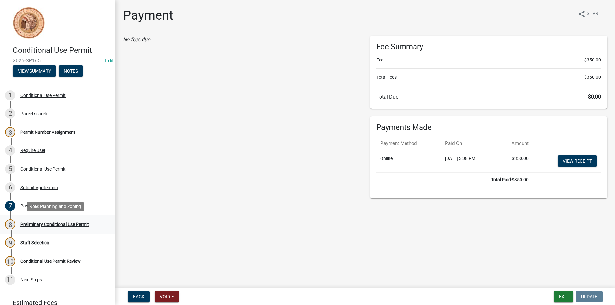
click at [50, 227] on div "Preliminary Conditional Use Permit" at bounding box center [55, 224] width 69 height 4
click at [62, 227] on div "8 Preliminary Conditional Use Permit" at bounding box center [55, 224] width 100 height 10
click at [46, 131] on div "Permit Number Assignment" at bounding box center [48, 132] width 55 height 4
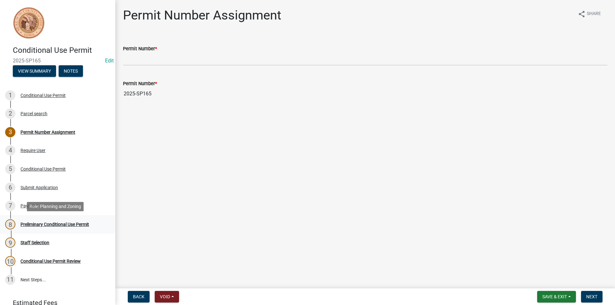
click at [59, 227] on div "Preliminary Conditional Use Permit" at bounding box center [55, 224] width 69 height 4
click at [37, 209] on div "7 Payment" at bounding box center [55, 206] width 100 height 10
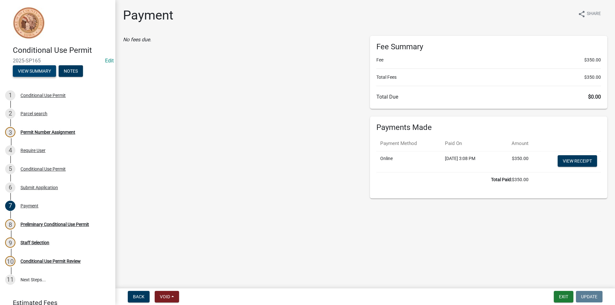
click at [41, 69] on button "View Summary" at bounding box center [34, 71] width 43 height 12
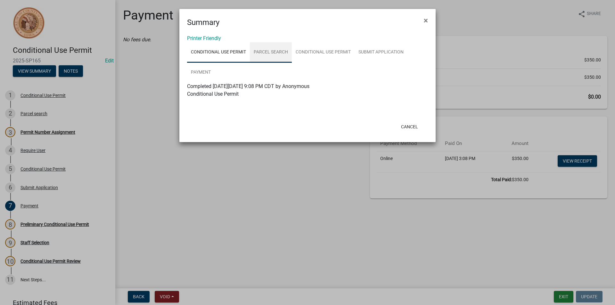
click at [268, 53] on link "Parcel search" at bounding box center [271, 52] width 42 height 21
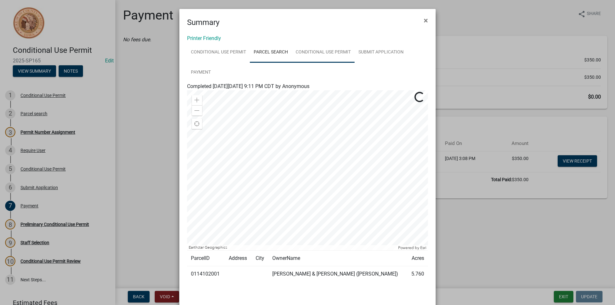
click at [314, 52] on link "Conditional Use Permit" at bounding box center [323, 52] width 63 height 21
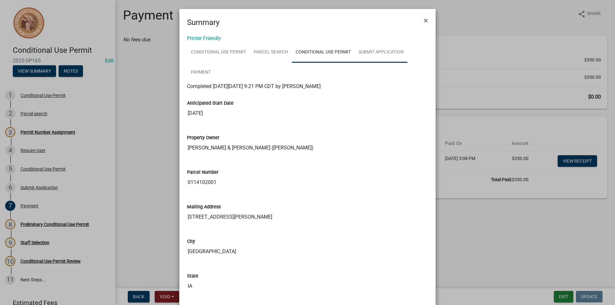
click at [392, 53] on link "Submit Application" at bounding box center [381, 52] width 53 height 21
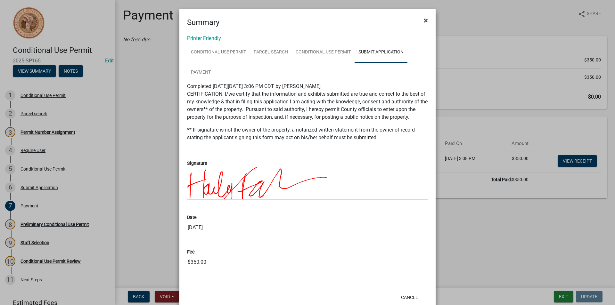
click at [424, 21] on span "×" at bounding box center [426, 20] width 4 height 9
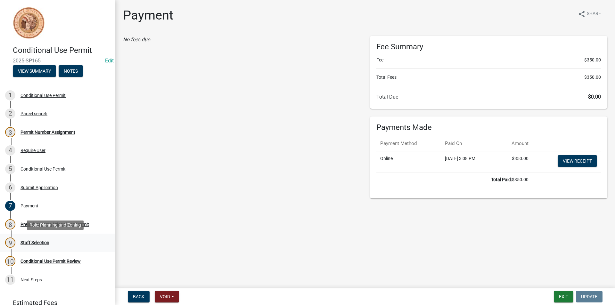
click at [46, 241] on div "Staff Selection" at bounding box center [35, 243] width 29 height 4
click at [46, 134] on div "Permit Number Assignment" at bounding box center [48, 132] width 55 height 4
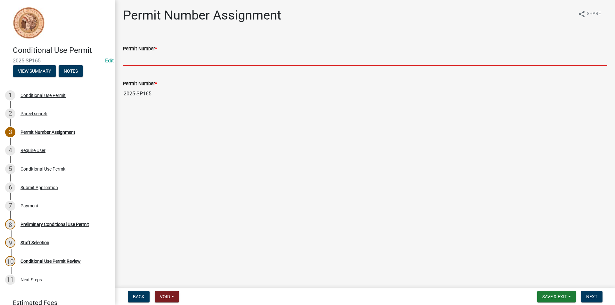
click at [150, 62] on input "Permit Number *" at bounding box center [365, 59] width 484 height 13
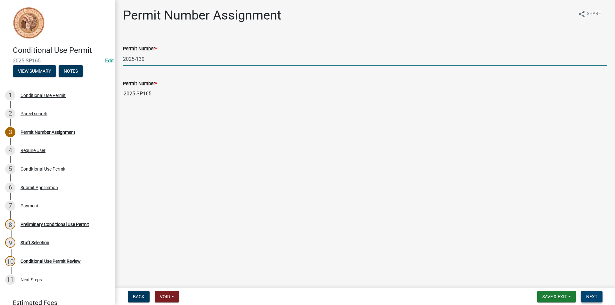
type input "2025-130"
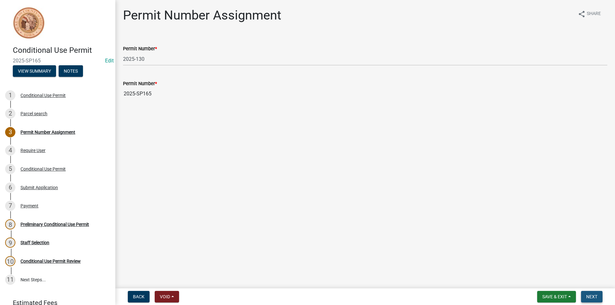
click at [592, 296] on span "Next" at bounding box center [591, 296] width 11 height 5
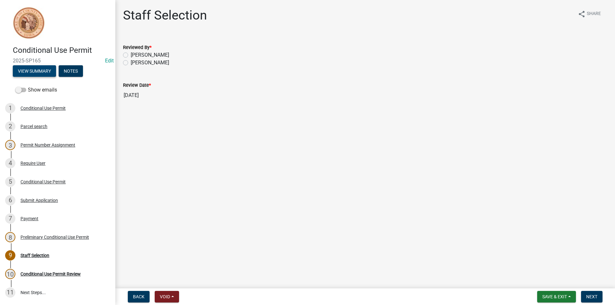
click at [35, 75] on button "View Summary" at bounding box center [34, 71] width 43 height 12
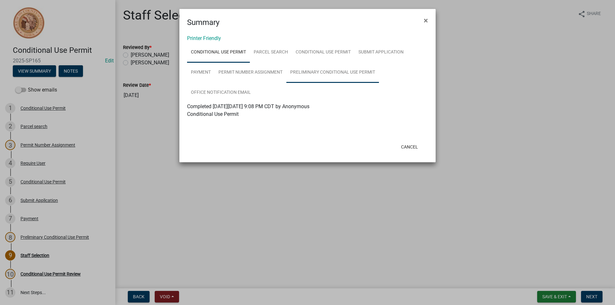
click at [329, 71] on link "Preliminary Conditional Use Permit" at bounding box center [332, 72] width 93 height 21
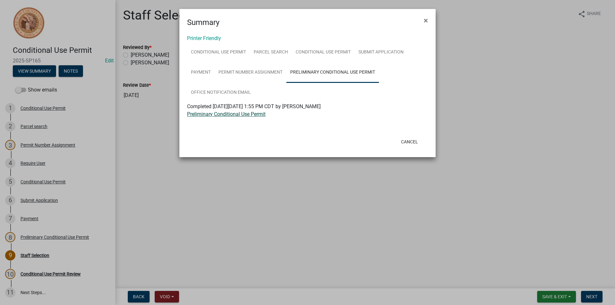
click at [240, 111] on link "Preliminary Conditional Use Permit" at bounding box center [226, 114] width 78 height 6
click at [426, 20] on span "×" at bounding box center [426, 20] width 4 height 9
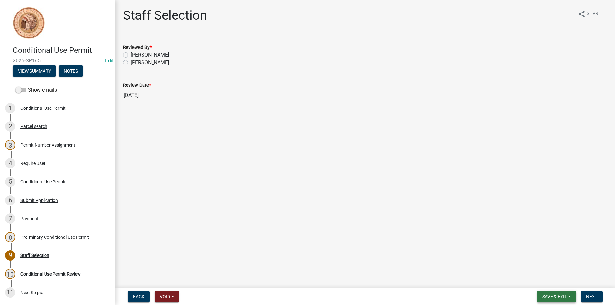
click at [555, 297] on span "Save & Exit" at bounding box center [554, 296] width 25 height 5
click at [558, 283] on button "Save & Exit" at bounding box center [550, 280] width 51 height 15
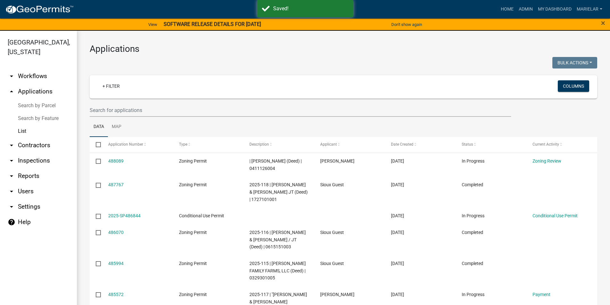
click at [346, 57] on div "Bulk Actions Void Expire Lock Withdraw" at bounding box center [473, 63] width 259 height 13
